Goal: Task Accomplishment & Management: Use online tool/utility

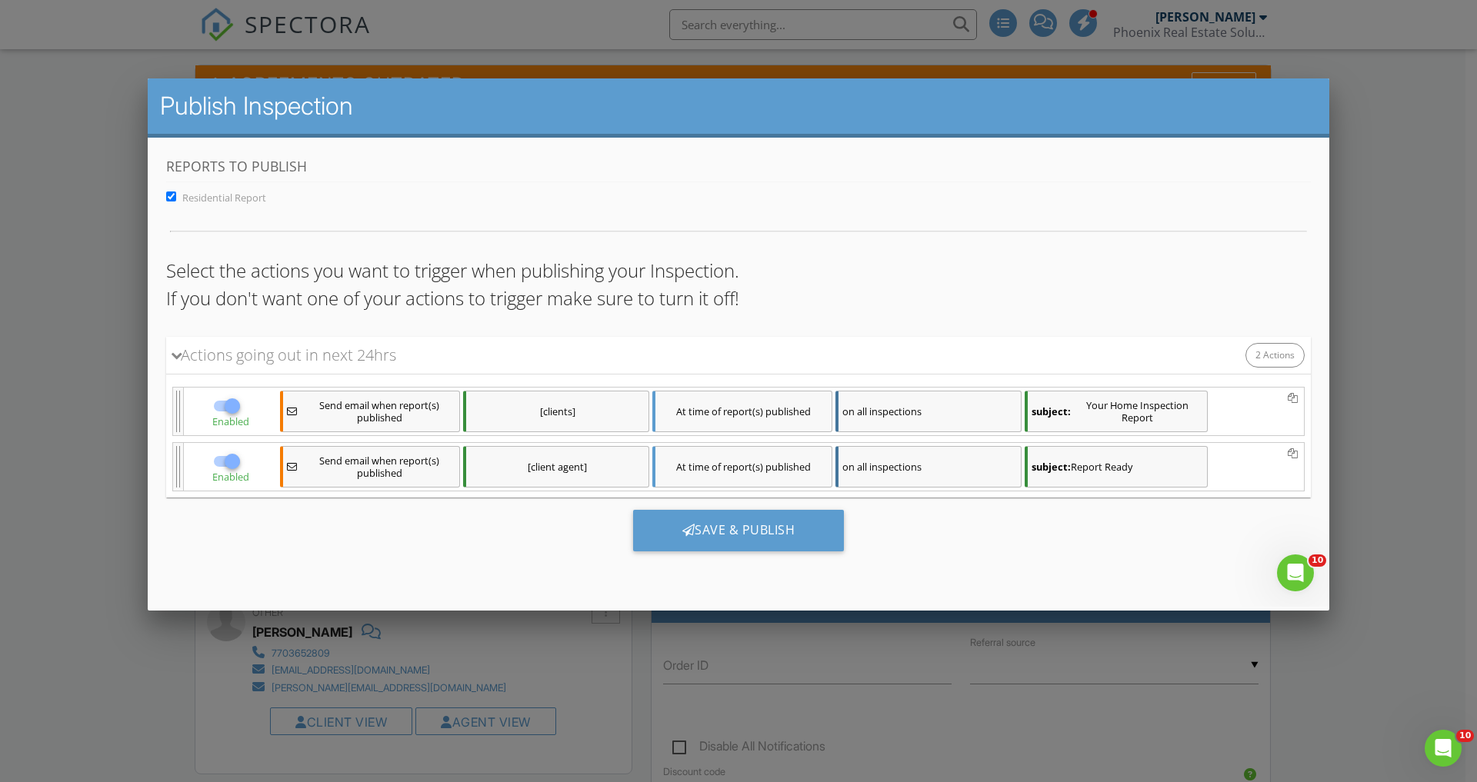
click at [977, 720] on div at bounding box center [738, 412] width 1477 height 978
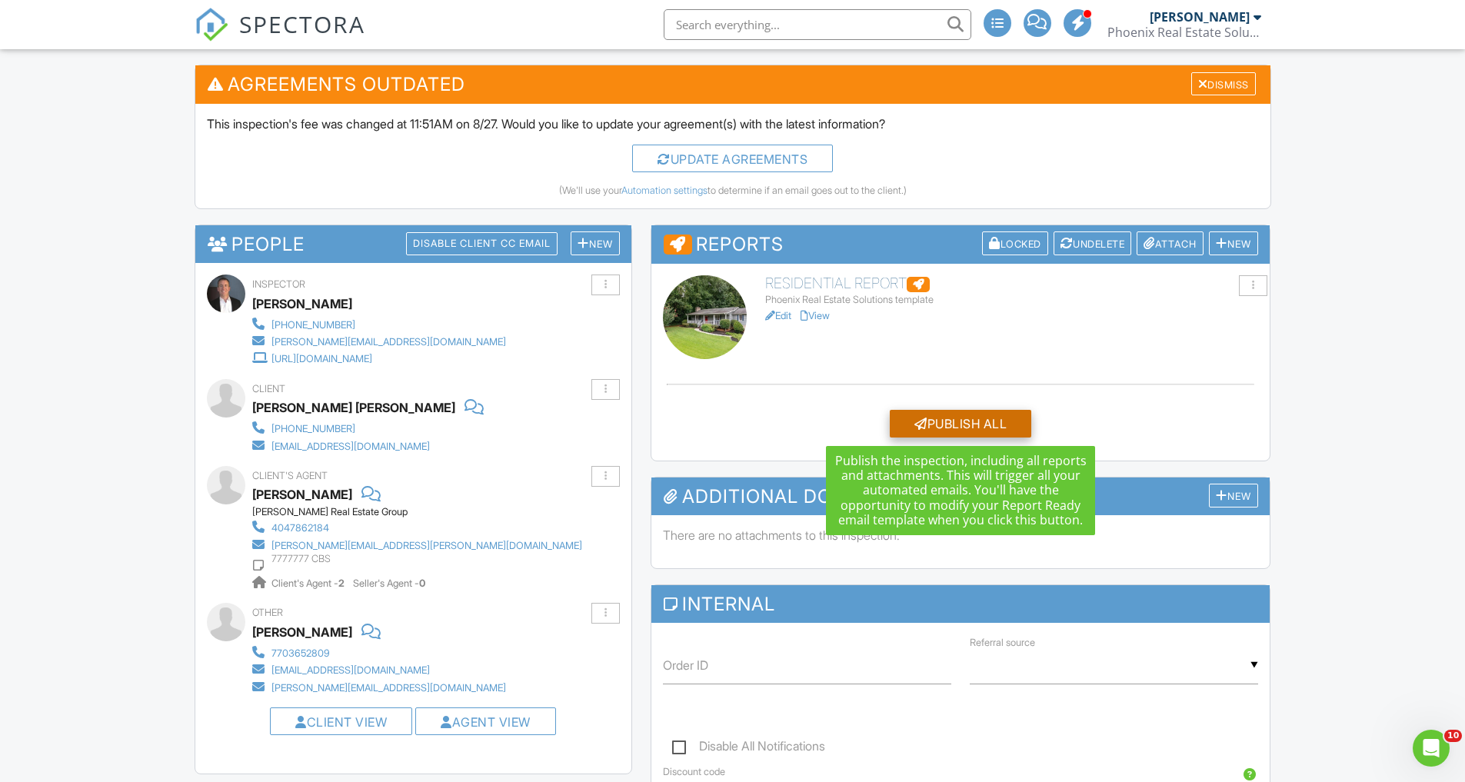
click at [964, 416] on div "Publish All" at bounding box center [961, 424] width 142 height 28
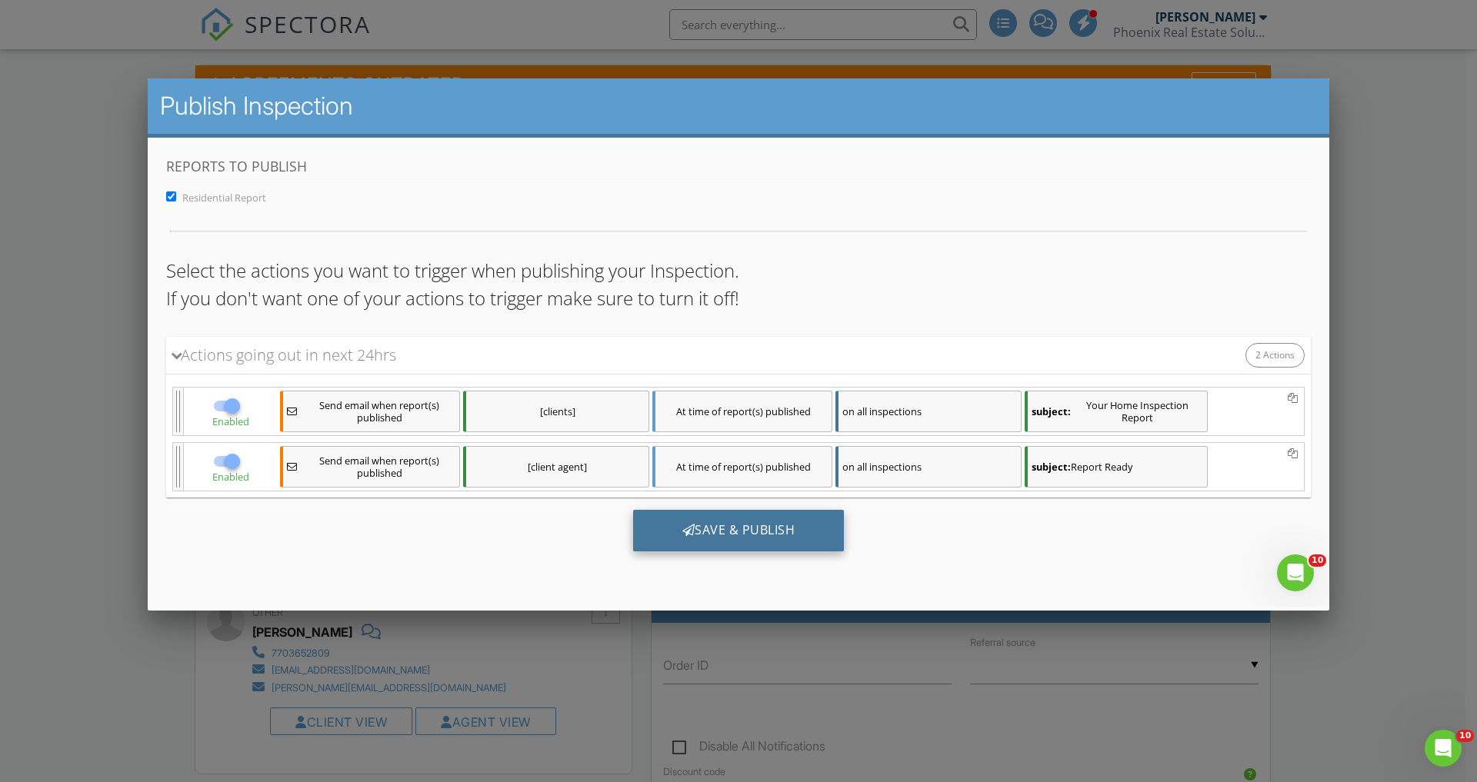
click at [709, 524] on div "Save & Publish" at bounding box center [739, 530] width 212 height 42
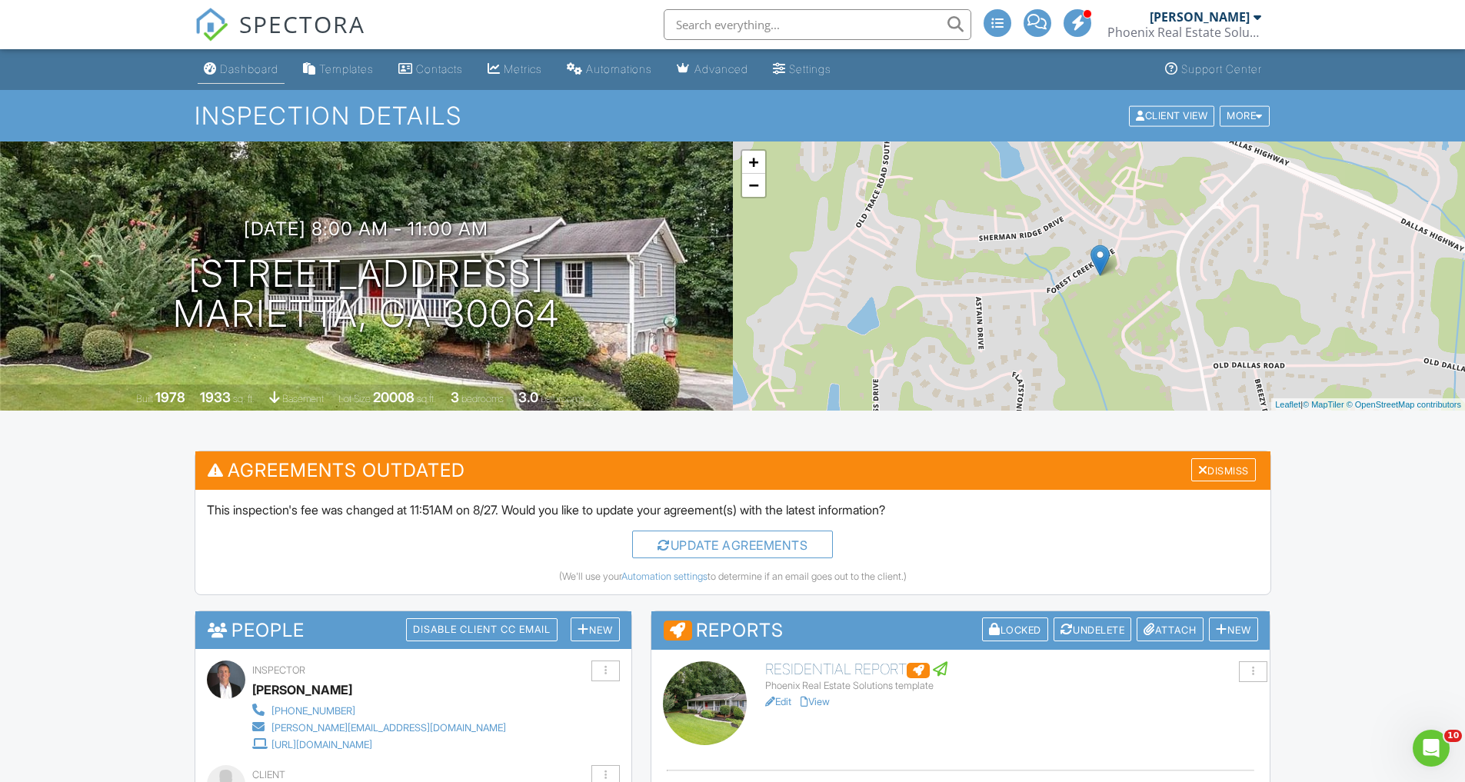
click at [251, 66] on div "Dashboard" at bounding box center [249, 68] width 58 height 13
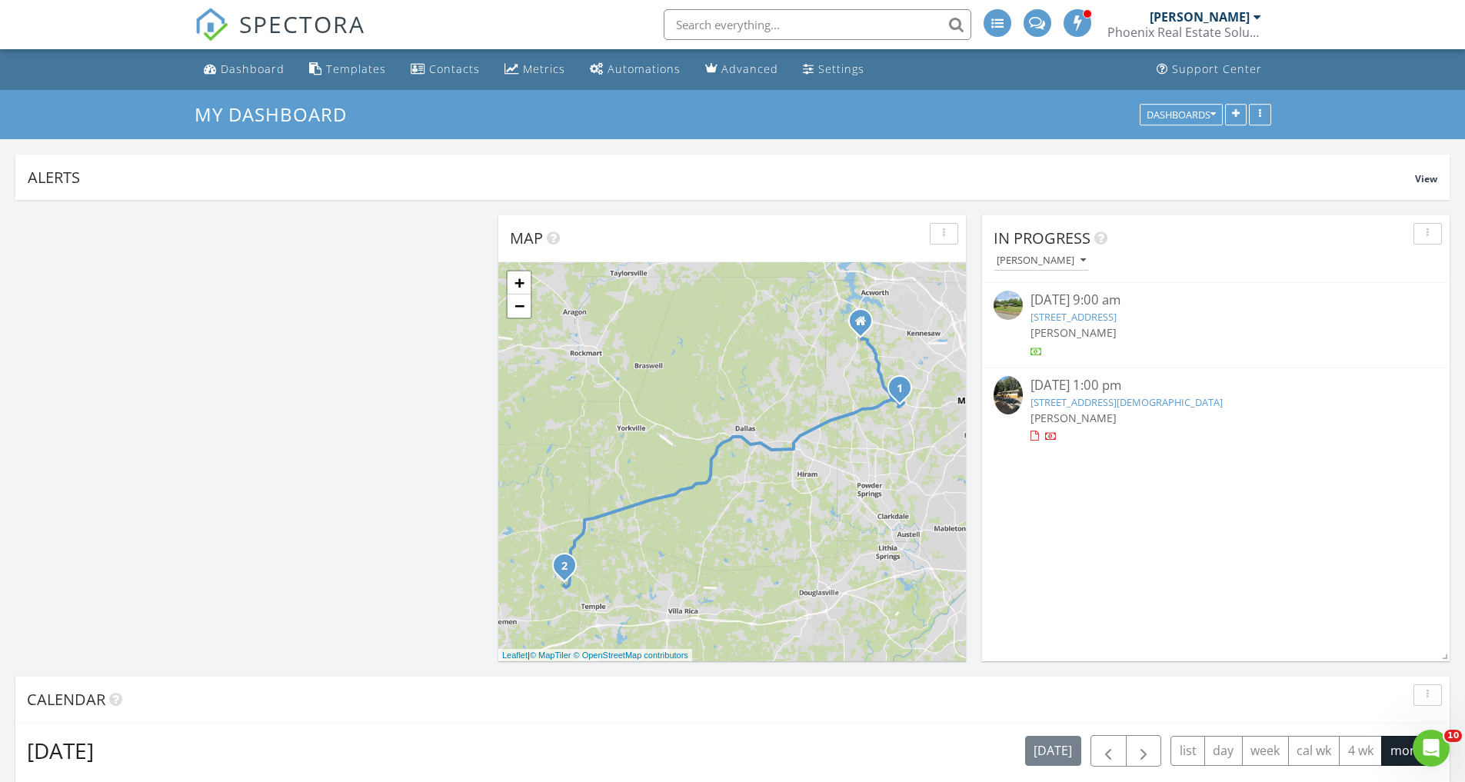
click at [1067, 402] on link "65 Rocky Mountain Ct, Temple, GA 30179" at bounding box center [1127, 402] width 192 height 14
